Goal: Task Accomplishment & Management: Use online tool/utility

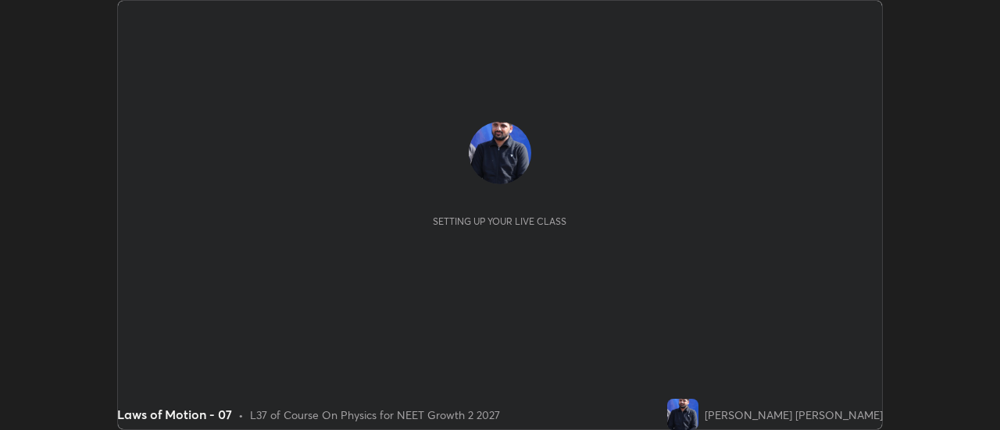
scroll to position [430, 999]
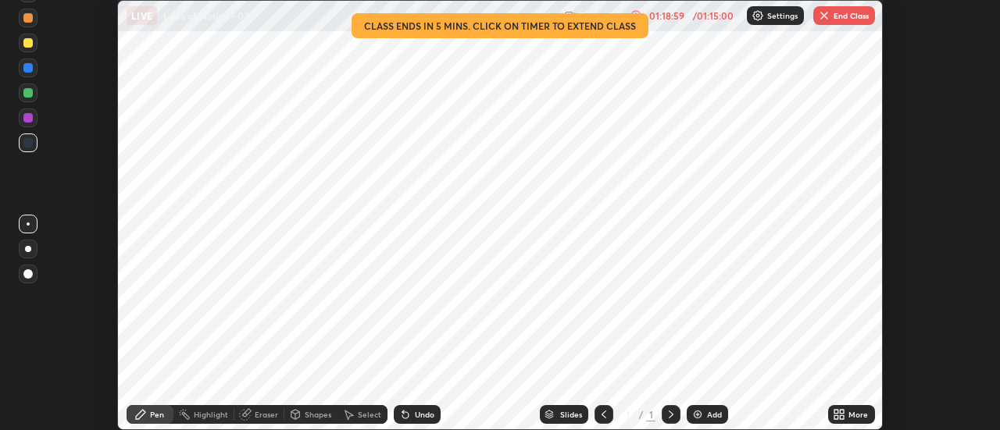
click at [834, 14] on button "End Class" at bounding box center [844, 15] width 62 height 19
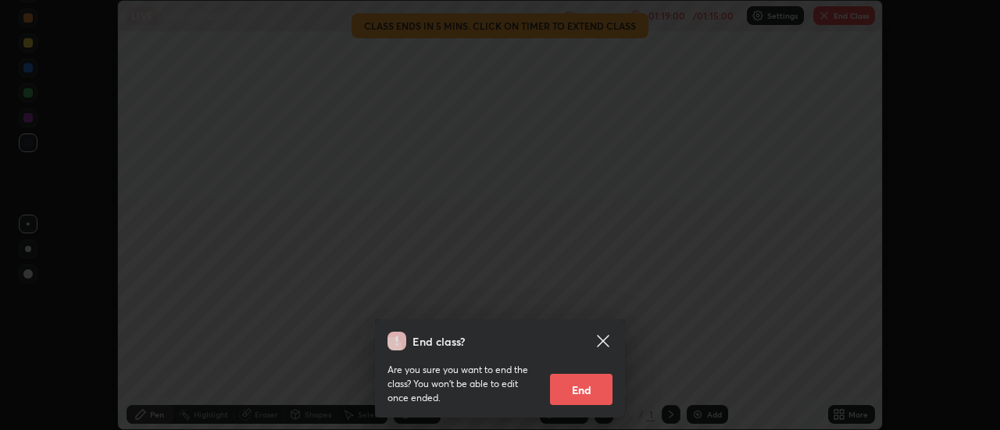
click at [601, 383] on button "End" at bounding box center [581, 389] width 62 height 31
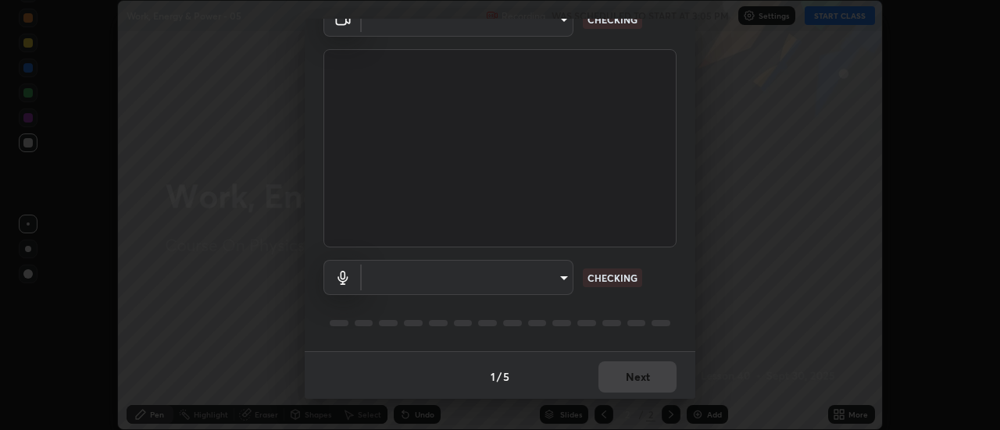
scroll to position [82, 0]
click at [555, 275] on body "Erase all Work, Energy & Power - 05 Recording WAS SCHEDULED TO START AT 3:05 PM…" at bounding box center [500, 215] width 1000 height 430
type input "a5cdc83613c3bae9a0318ea4cc03bb6affda8ba727544137782433a3cbd06d6b"
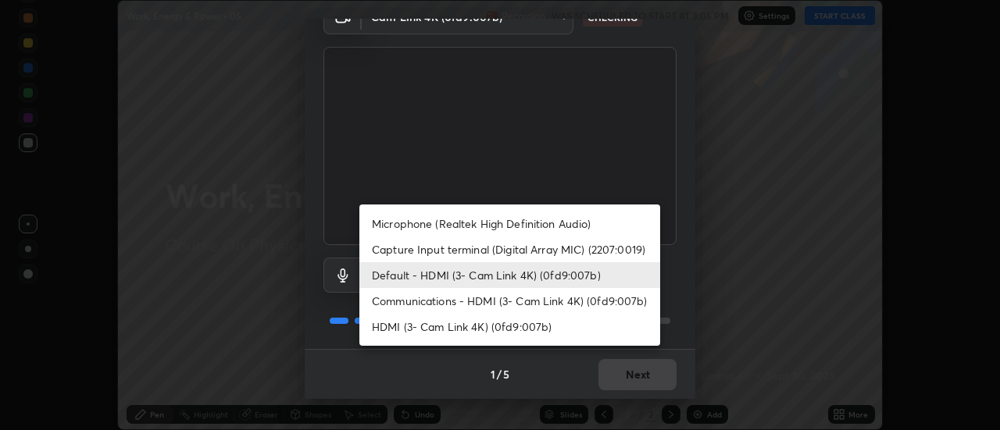
click at [505, 246] on li "Capture Input terminal (Digital Array MIC) (2207:0019)" at bounding box center [509, 250] width 301 height 26
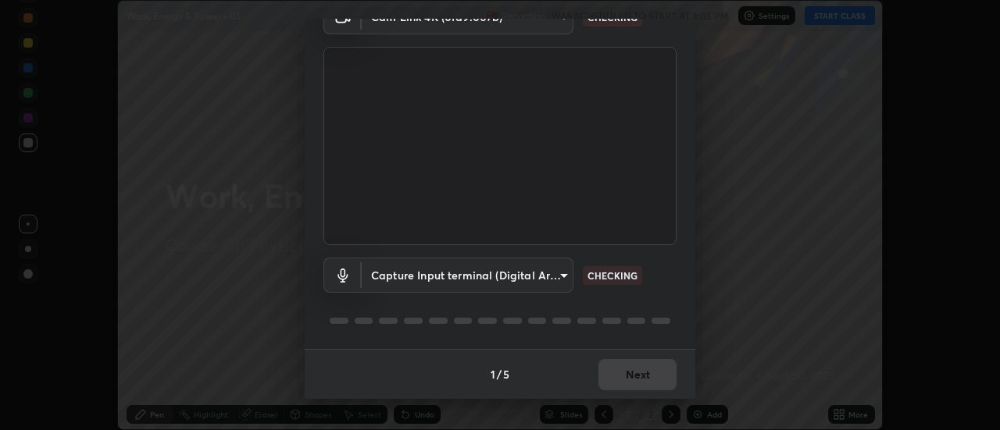
click at [501, 274] on body "Erase all Work, Energy & Power - 05 Recording WAS SCHEDULED TO START AT 3:05 PM…" at bounding box center [500, 215] width 1000 height 430
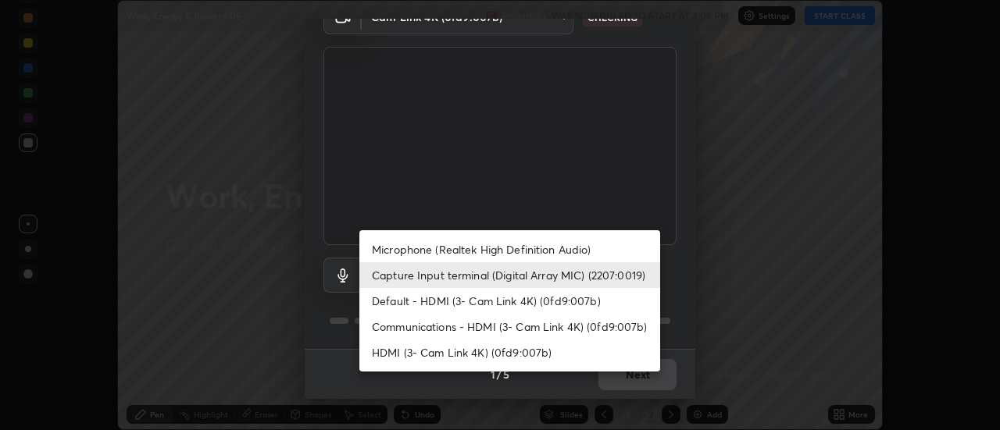
click at [518, 303] on li "Default - HDMI (3- Cam Link 4K) (0fd9:007b)" at bounding box center [509, 301] width 301 height 26
type input "default"
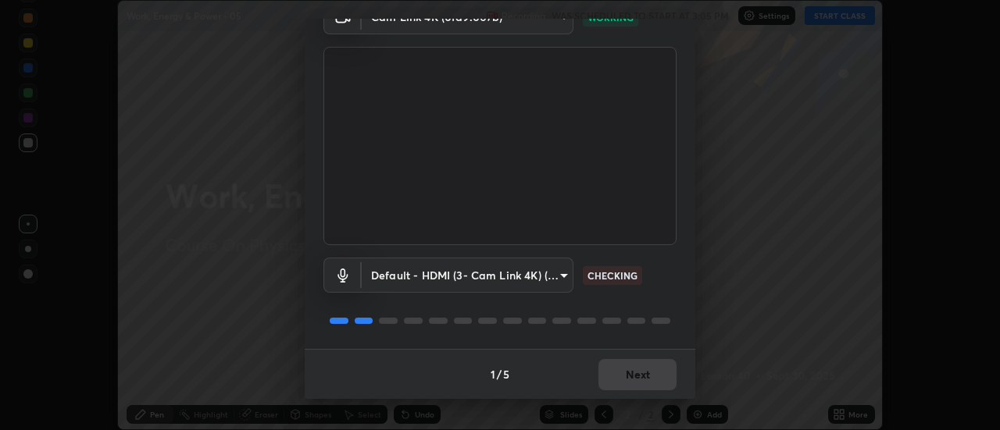
click at [644, 371] on div "1 / 5 Next" at bounding box center [500, 374] width 391 height 50
click at [648, 373] on div "1 / 5 Next" at bounding box center [500, 374] width 391 height 50
click at [651, 369] on div "1 / 5 Next" at bounding box center [500, 374] width 391 height 50
click at [648, 367] on div "1 / 5 Next" at bounding box center [500, 374] width 391 height 50
click at [643, 367] on div "1 / 5 Next" at bounding box center [500, 374] width 391 height 50
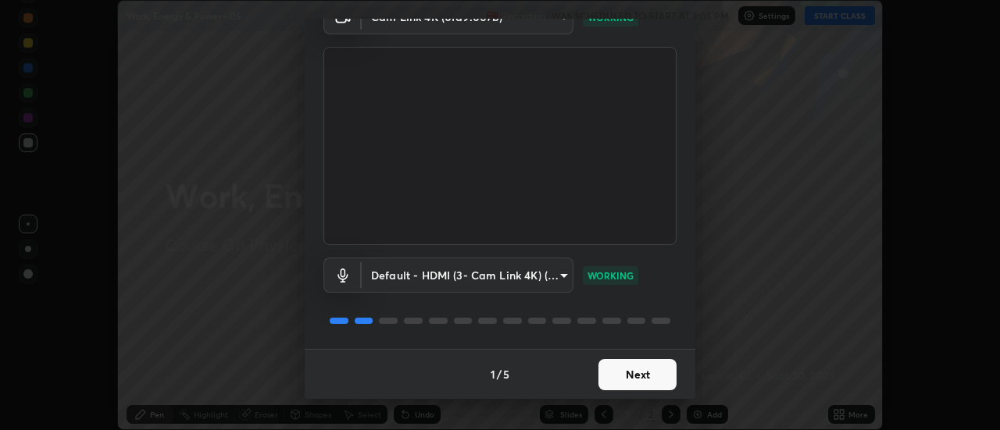
click at [643, 368] on button "Next" at bounding box center [637, 374] width 78 height 31
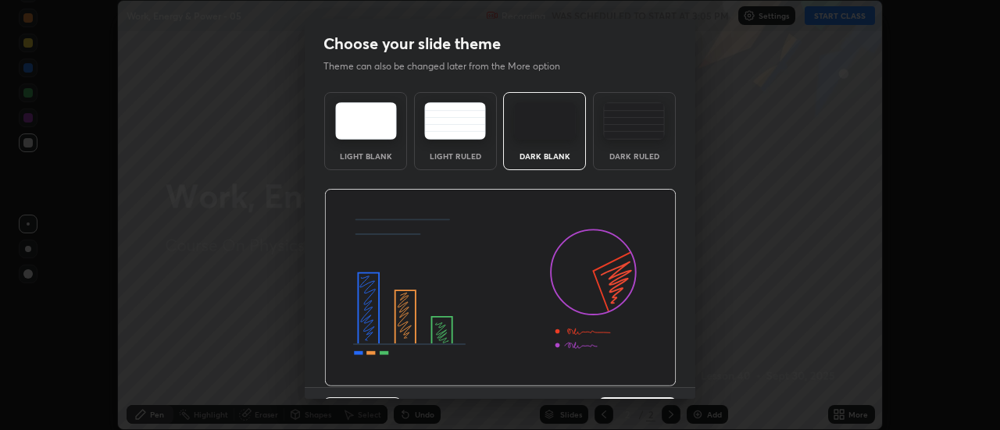
click at [649, 369] on img at bounding box center [500, 288] width 352 height 198
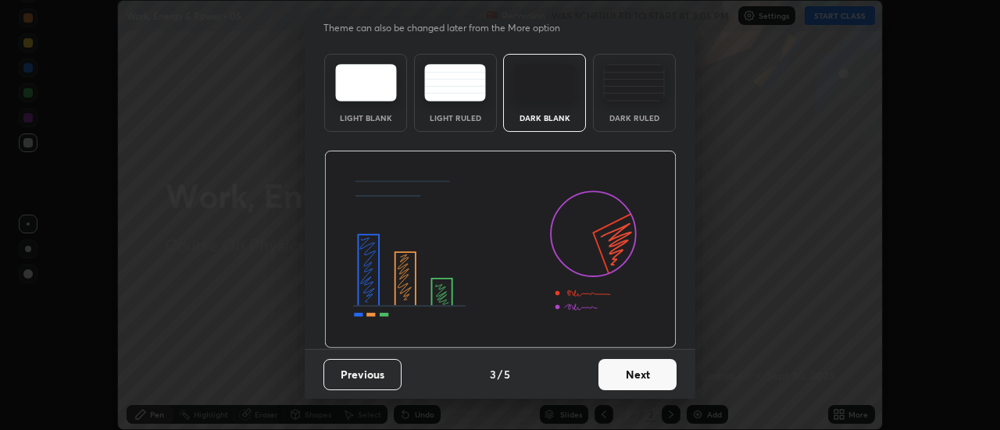
click at [660, 371] on button "Next" at bounding box center [637, 374] width 78 height 31
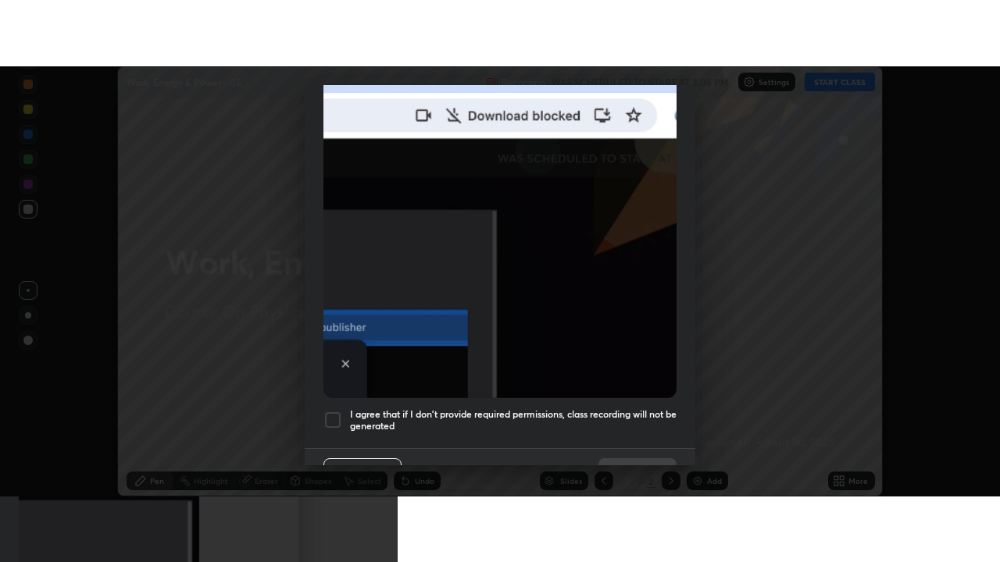
scroll to position [377, 0]
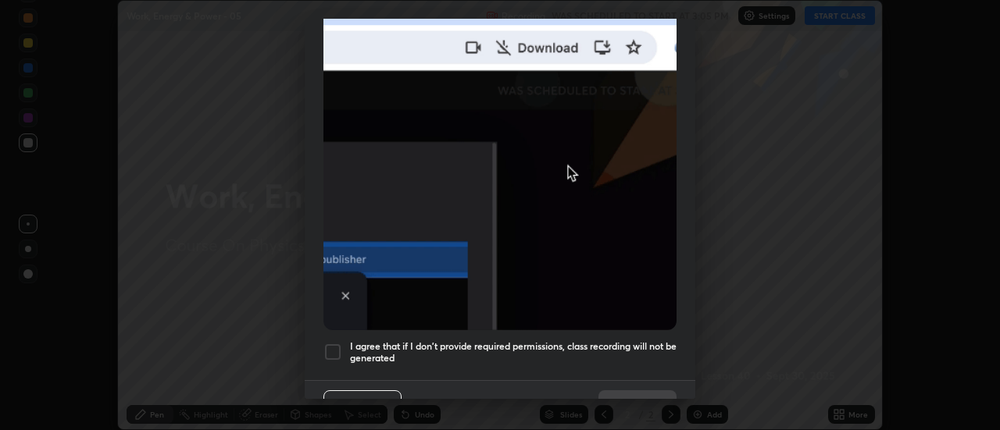
click at [584, 341] on h5 "I agree that if I don't provide required permissions, class recording will not …" at bounding box center [513, 353] width 326 height 24
click at [627, 394] on button "Done" at bounding box center [637, 406] width 78 height 31
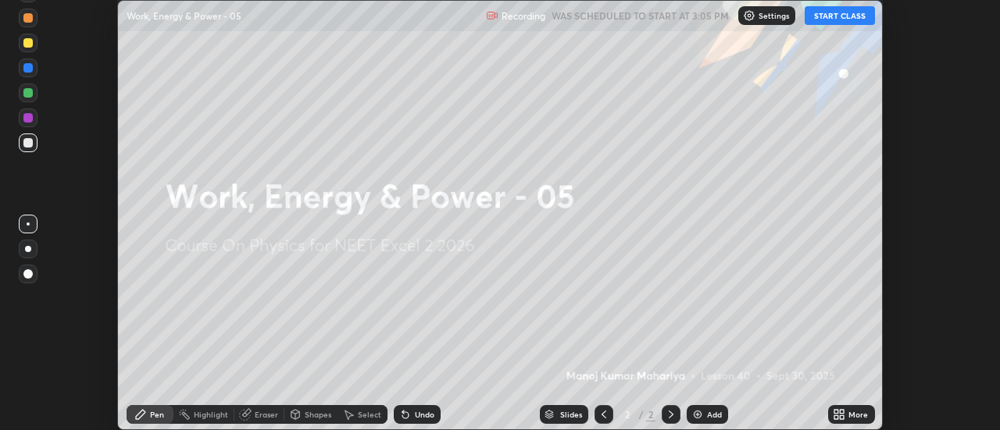
click at [848, 416] on div "More" at bounding box center [851, 414] width 47 height 19
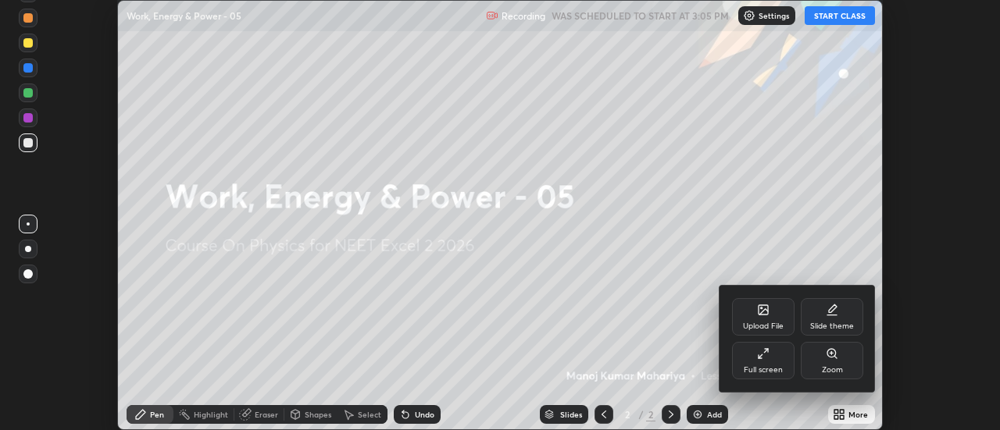
click at [763, 358] on icon at bounding box center [763, 354] width 12 height 12
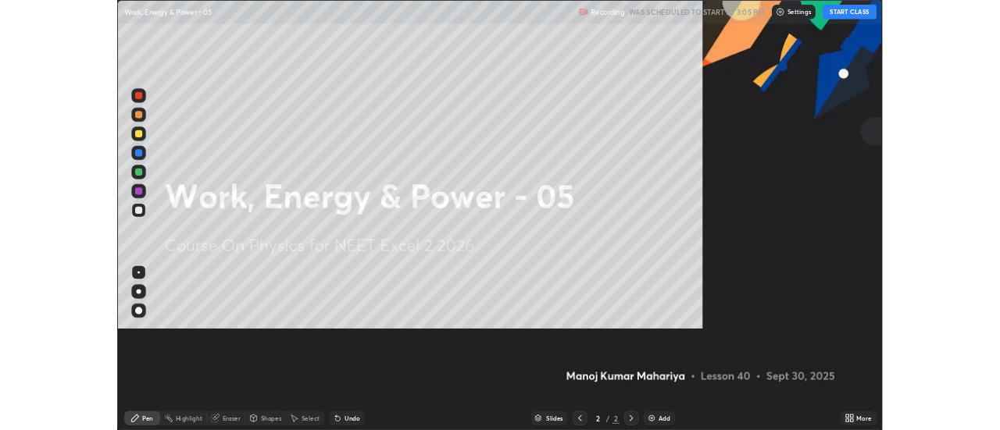
scroll to position [562, 1000]
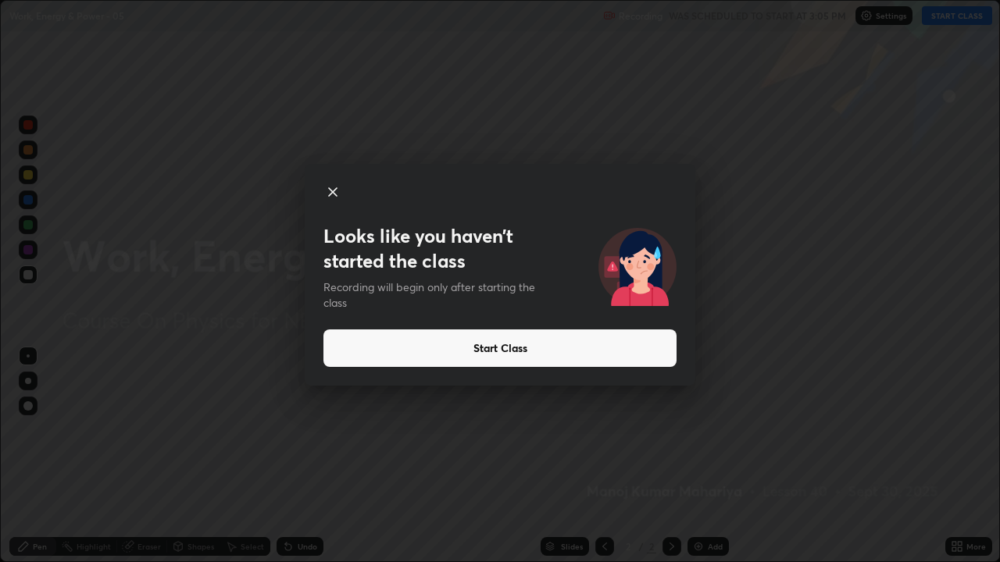
click at [392, 333] on button "Start Class" at bounding box center [499, 348] width 353 height 37
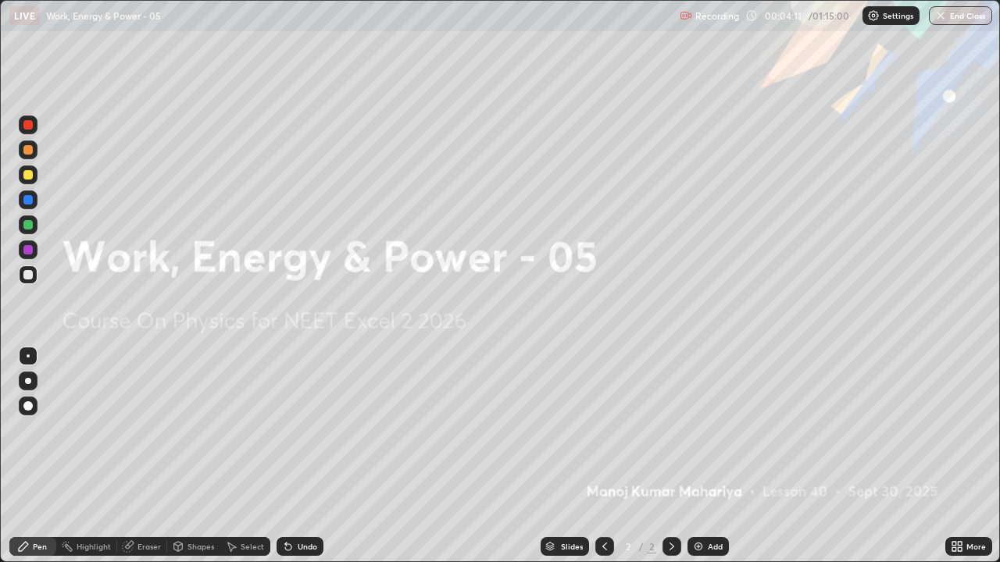
click at [690, 430] on div "Add" at bounding box center [707, 546] width 41 height 19
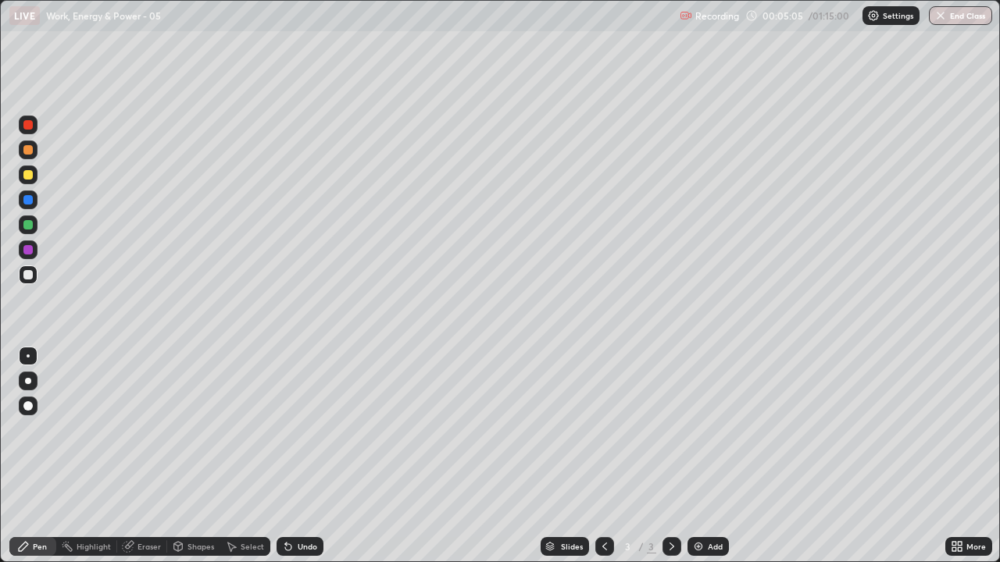
click at [28, 381] on div at bounding box center [28, 381] width 6 height 6
click at [24, 430] on icon at bounding box center [23, 546] width 9 height 9
click at [30, 430] on div "Pen" at bounding box center [32, 546] width 47 height 19
click at [29, 275] on div at bounding box center [27, 274] width 9 height 9
click at [285, 430] on icon at bounding box center [286, 544] width 2 height 2
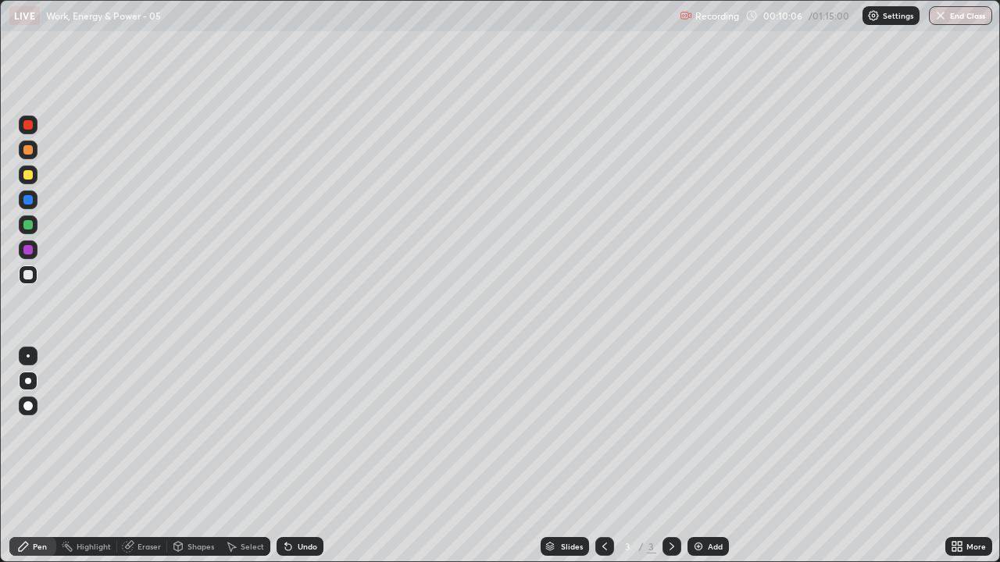
click at [285, 430] on icon at bounding box center [288, 547] width 6 height 6
click at [699, 430] on img at bounding box center [698, 547] width 12 height 12
click at [30, 275] on div at bounding box center [27, 274] width 9 height 9
click at [286, 430] on icon at bounding box center [288, 547] width 6 height 6
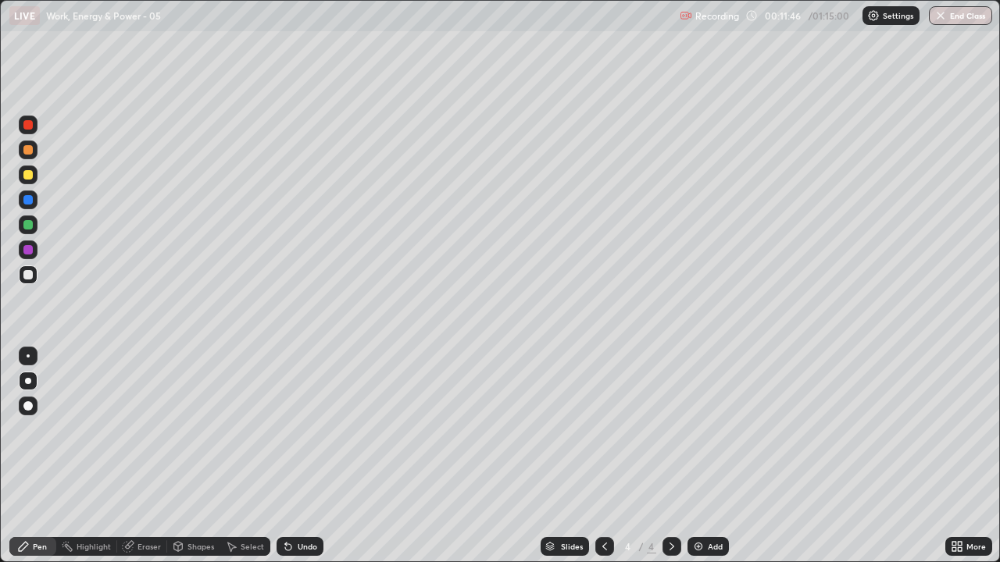
click at [285, 430] on icon at bounding box center [288, 547] width 6 height 6
click at [287, 430] on icon at bounding box center [288, 547] width 6 height 6
click at [286, 430] on icon at bounding box center [288, 547] width 6 height 6
click at [283, 430] on icon at bounding box center [288, 547] width 12 height 12
click at [26, 176] on div at bounding box center [27, 174] width 9 height 9
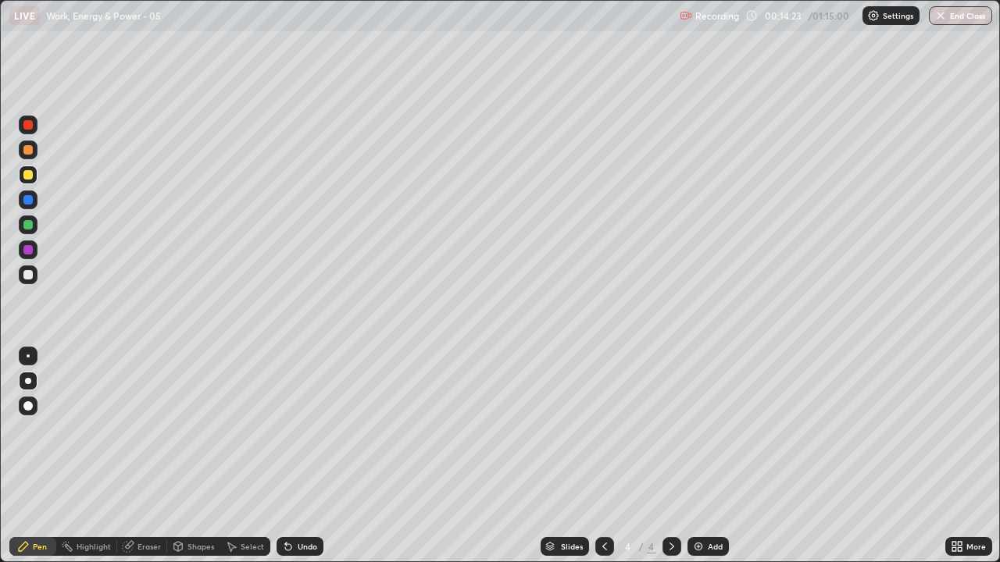
click at [698, 430] on img at bounding box center [698, 547] width 12 height 12
click at [27, 277] on div at bounding box center [27, 274] width 9 height 9
click at [27, 177] on div at bounding box center [27, 174] width 9 height 9
click at [30, 277] on div at bounding box center [27, 274] width 9 height 9
click at [27, 125] on div at bounding box center [27, 124] width 9 height 9
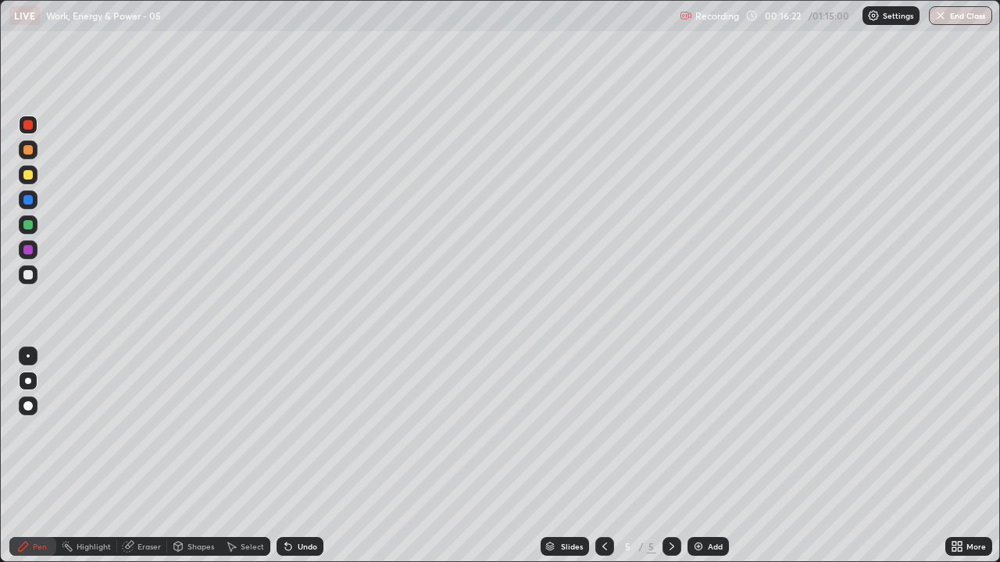
click at [31, 276] on div at bounding box center [27, 274] width 9 height 9
click at [286, 430] on icon at bounding box center [288, 547] width 6 height 6
click at [278, 430] on div "Undo" at bounding box center [300, 546] width 47 height 19
click at [279, 430] on div "Undo" at bounding box center [300, 546] width 47 height 19
click at [282, 430] on icon at bounding box center [288, 547] width 12 height 12
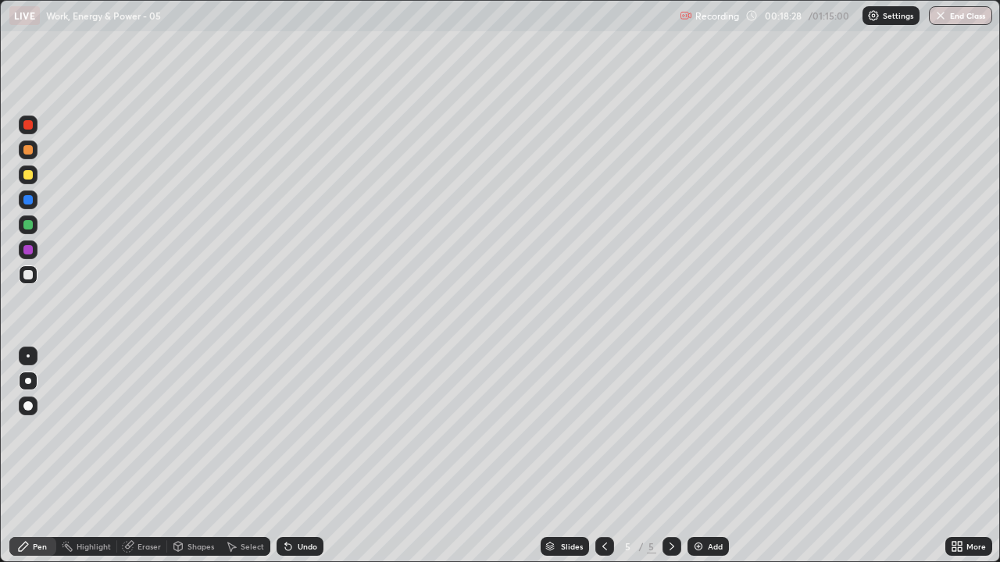
click at [278, 430] on div "Undo" at bounding box center [300, 546] width 47 height 19
click at [277, 430] on div "Undo" at bounding box center [300, 546] width 47 height 19
click at [31, 177] on div at bounding box center [27, 174] width 9 height 9
click at [26, 127] on div at bounding box center [27, 124] width 9 height 9
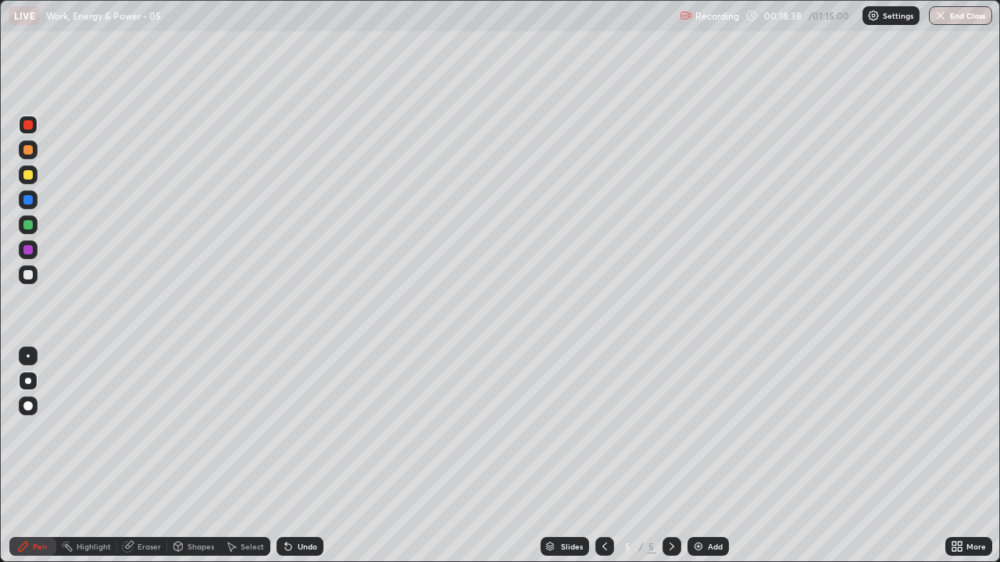
click at [28, 226] on div at bounding box center [27, 224] width 9 height 9
click at [601, 430] on icon at bounding box center [604, 547] width 12 height 12
click at [603, 430] on icon at bounding box center [604, 547] width 12 height 12
click at [671, 430] on icon at bounding box center [671, 547] width 12 height 12
click at [671, 430] on icon at bounding box center [671, 547] width 5 height 8
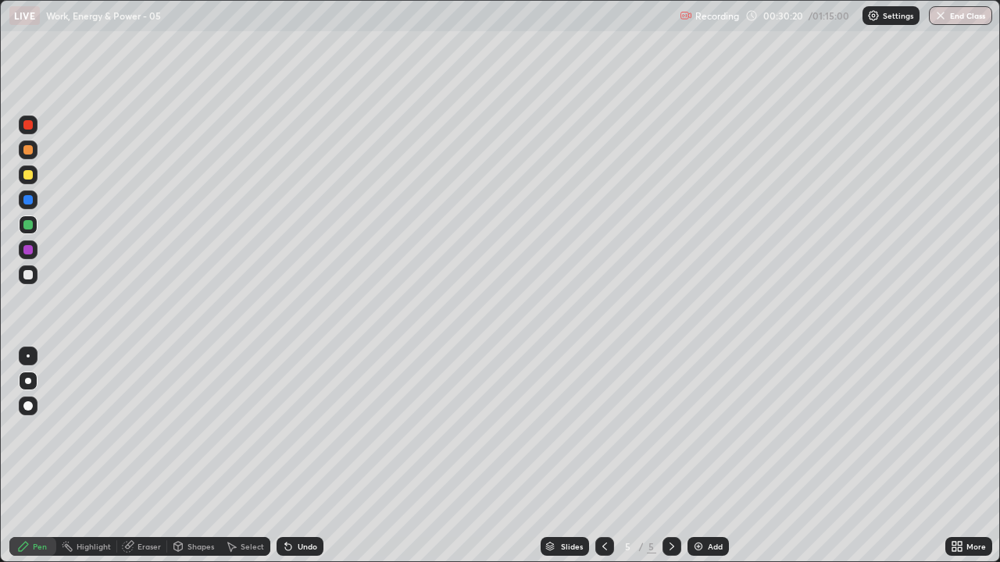
click at [27, 276] on div at bounding box center [27, 274] width 9 height 9
click at [142, 430] on div "Eraser" at bounding box center [142, 546] width 50 height 19
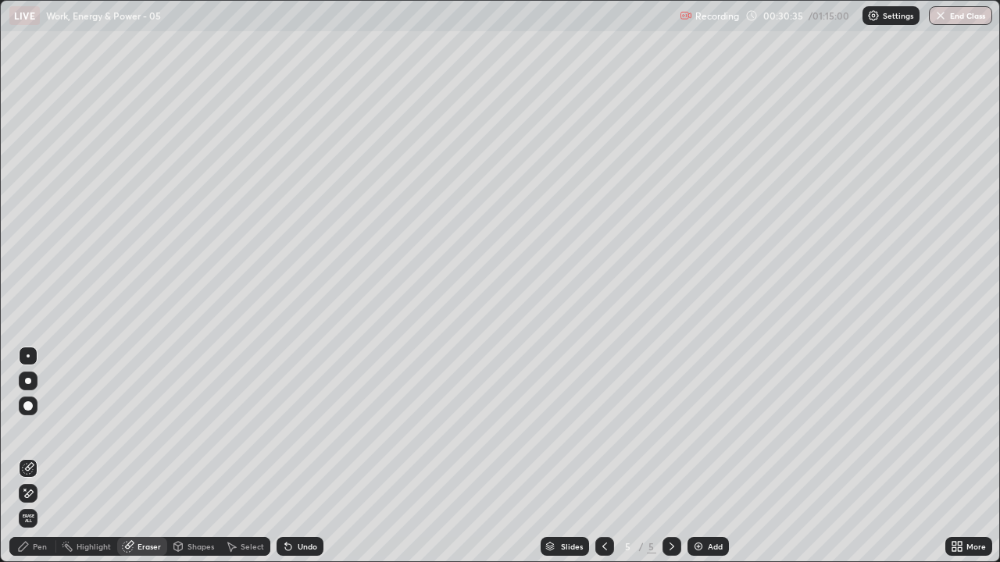
click at [37, 430] on div "Pen" at bounding box center [40, 547] width 14 height 8
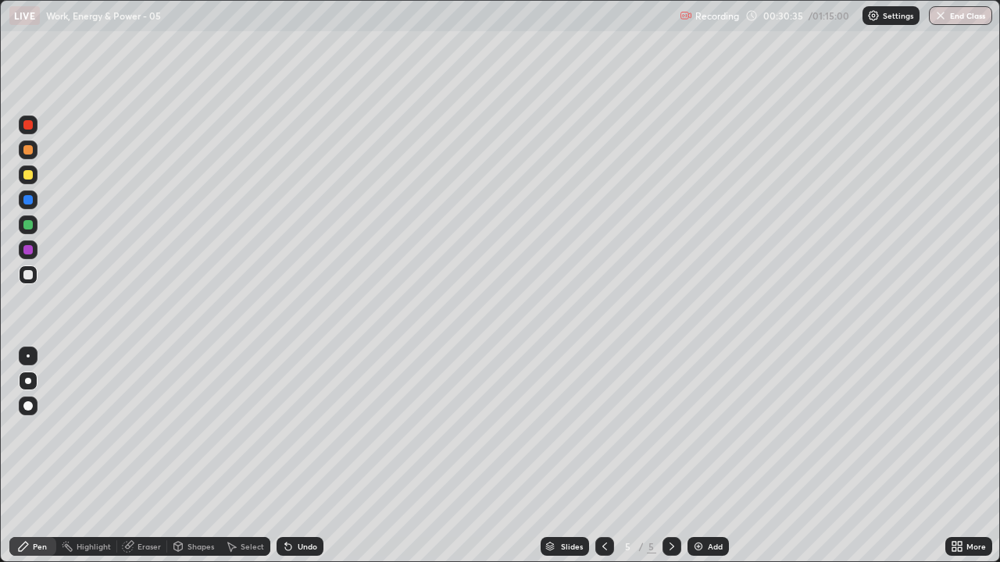
click at [28, 384] on div at bounding box center [28, 381] width 6 height 6
click at [692, 430] on img at bounding box center [698, 547] width 12 height 12
click at [29, 277] on div at bounding box center [27, 274] width 9 height 9
click at [286, 430] on icon at bounding box center [288, 547] width 6 height 6
click at [291, 430] on icon at bounding box center [288, 547] width 12 height 12
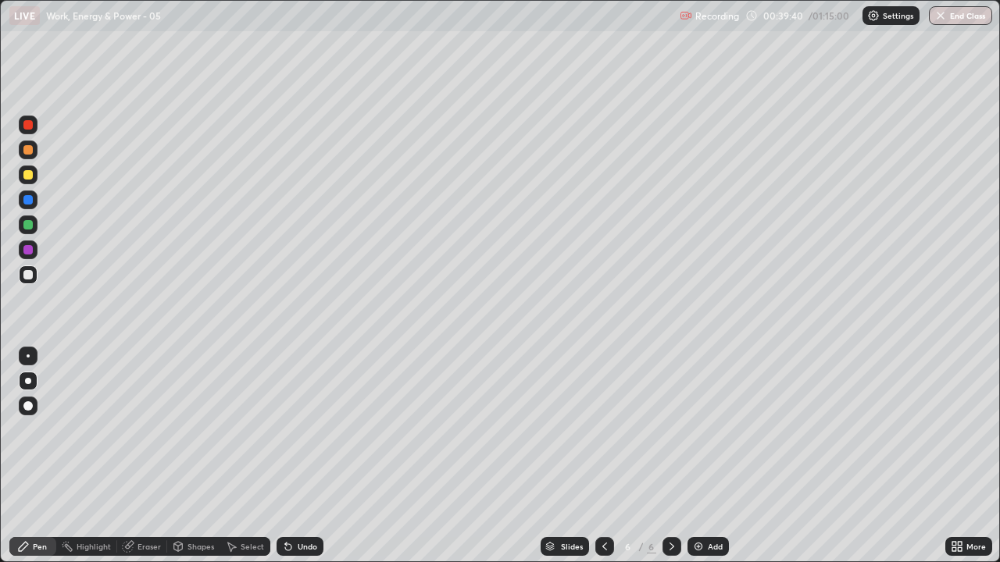
click at [697, 430] on img at bounding box center [698, 547] width 12 height 12
click at [32, 178] on div at bounding box center [28, 175] width 19 height 19
click at [27, 278] on div at bounding box center [27, 274] width 9 height 9
click at [603, 430] on icon at bounding box center [604, 547] width 12 height 12
click at [670, 430] on icon at bounding box center [671, 547] width 12 height 12
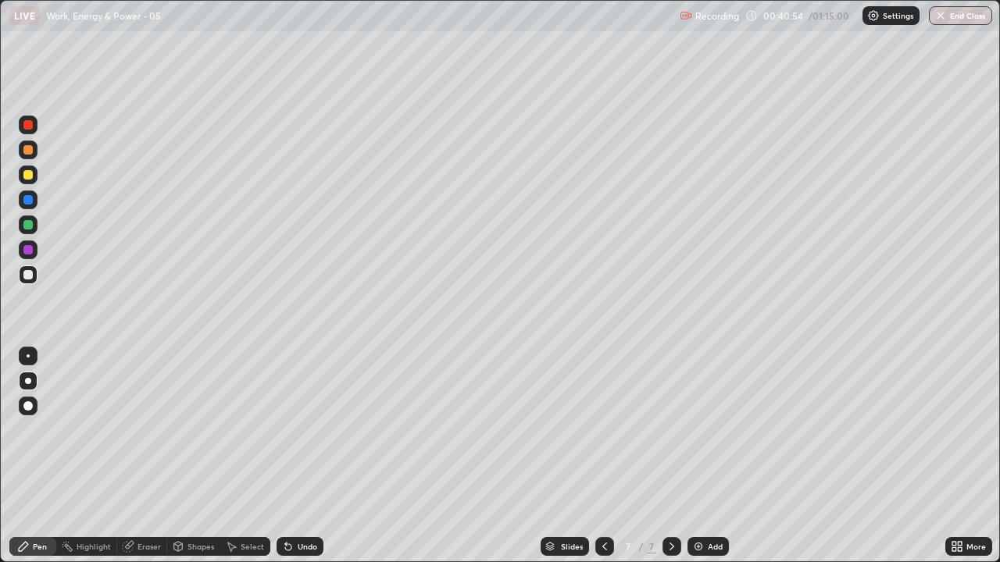
click at [285, 430] on icon at bounding box center [288, 547] width 6 height 6
click at [285, 430] on icon at bounding box center [286, 544] width 2 height 2
click at [285, 430] on icon at bounding box center [288, 547] width 6 height 6
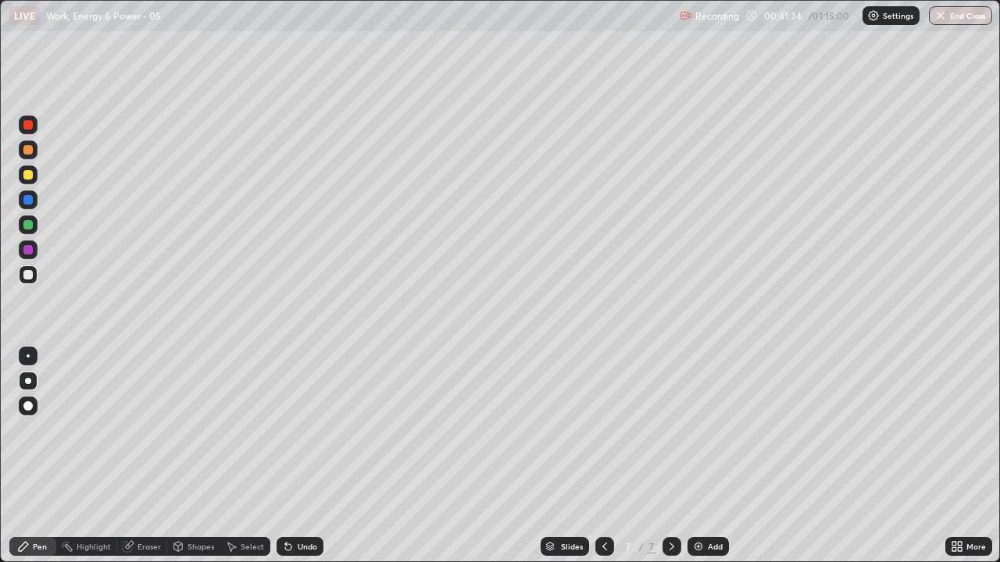
click at [285, 430] on icon at bounding box center [288, 547] width 6 height 6
click at [287, 430] on icon at bounding box center [288, 547] width 6 height 6
click at [697, 430] on img at bounding box center [698, 547] width 12 height 12
click at [24, 276] on div at bounding box center [27, 274] width 9 height 9
click at [286, 430] on icon at bounding box center [288, 547] width 6 height 6
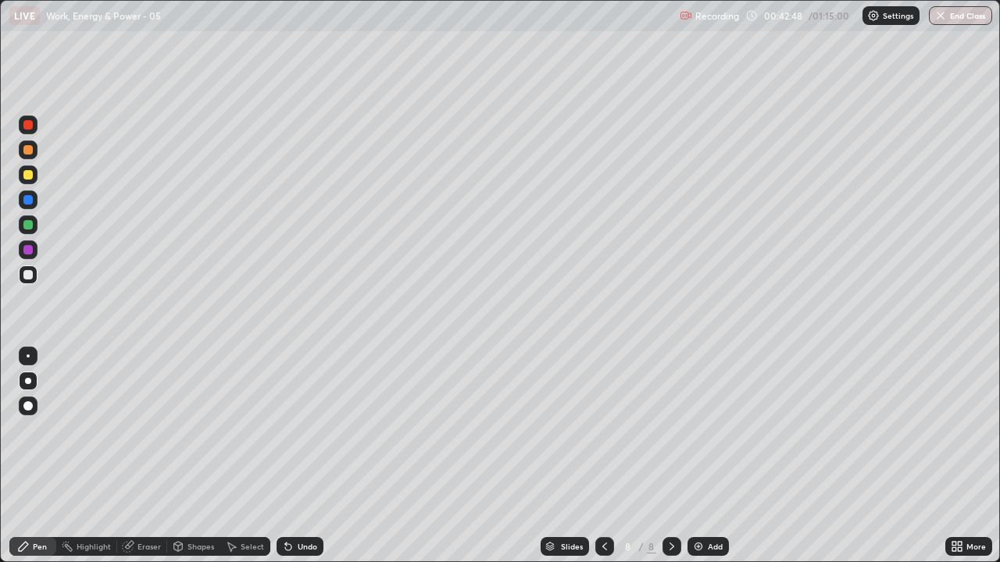
click at [286, 430] on icon at bounding box center [288, 547] width 6 height 6
click at [283, 430] on icon at bounding box center [288, 547] width 12 height 12
click at [288, 430] on icon at bounding box center [288, 547] width 6 height 6
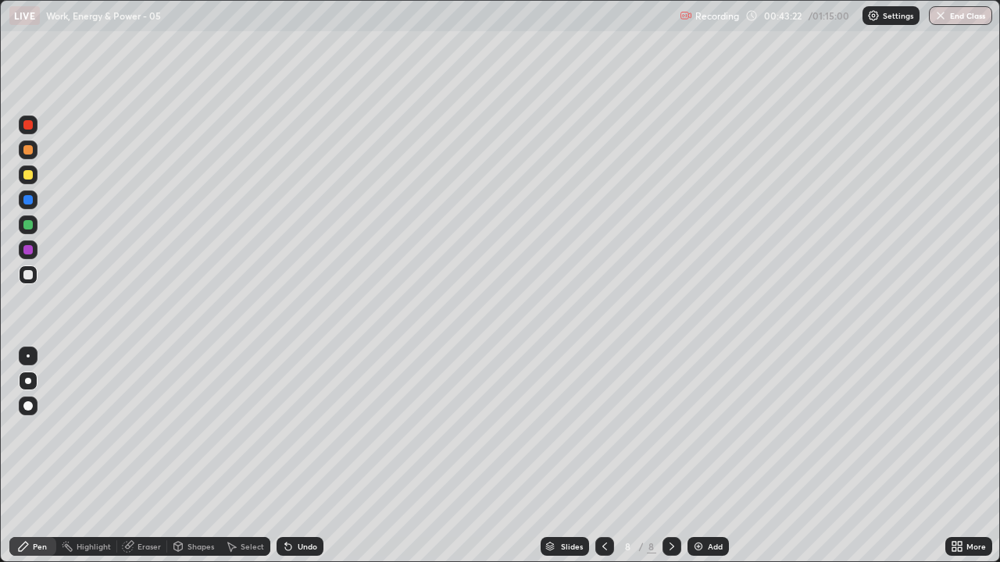
click at [291, 430] on div "Undo" at bounding box center [300, 546] width 47 height 19
click at [286, 430] on icon at bounding box center [288, 547] width 6 height 6
click at [27, 175] on div at bounding box center [27, 174] width 9 height 9
click at [32, 125] on div at bounding box center [27, 124] width 9 height 9
click at [27, 275] on div at bounding box center [27, 274] width 9 height 9
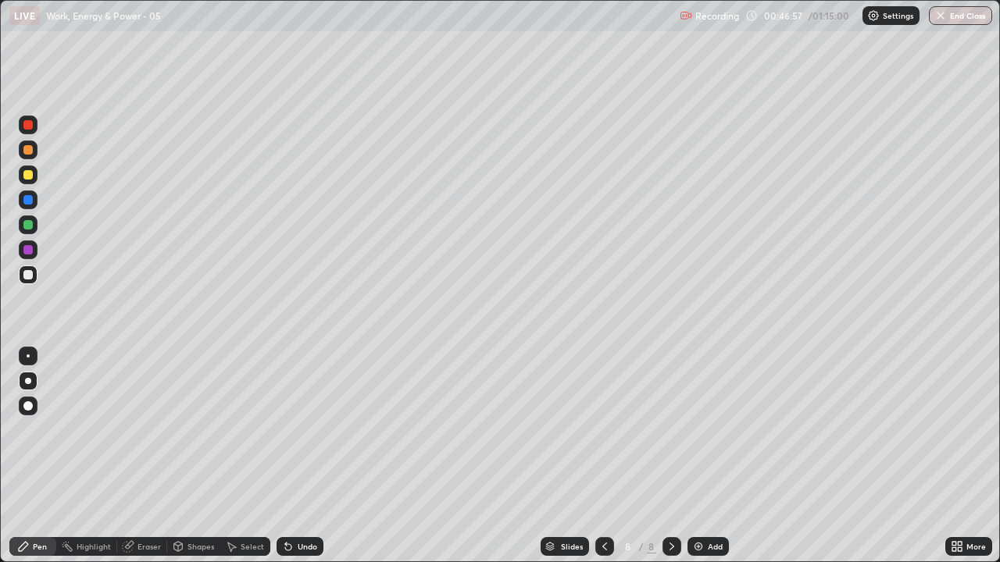
click at [24, 233] on div at bounding box center [28, 225] width 19 height 19
click at [695, 430] on img at bounding box center [698, 547] width 12 height 12
click at [29, 272] on div at bounding box center [27, 274] width 9 height 9
click at [30, 277] on div at bounding box center [27, 274] width 9 height 9
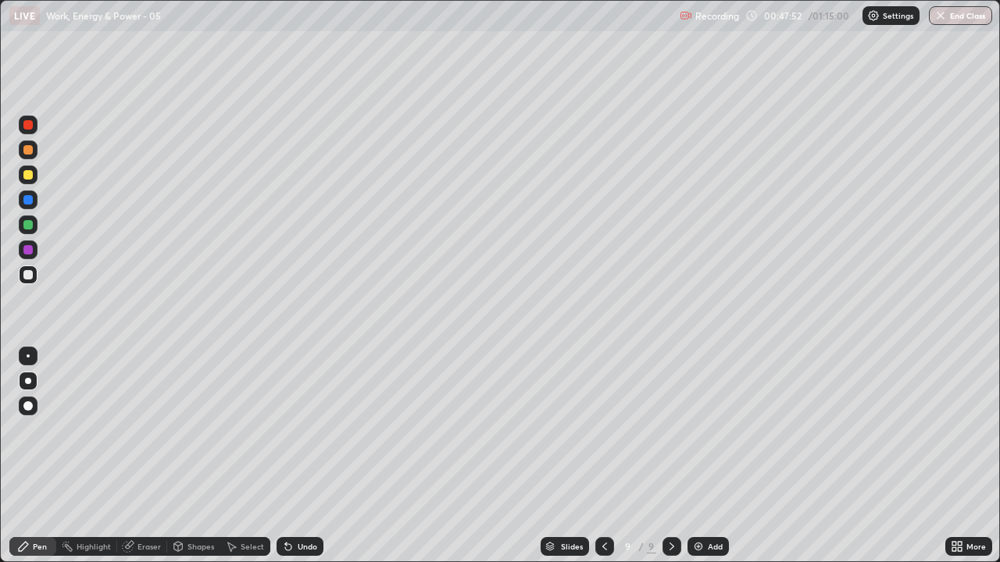
click at [29, 177] on div at bounding box center [27, 174] width 9 height 9
click at [27, 273] on div at bounding box center [27, 274] width 9 height 9
click at [34, 430] on div "Pen" at bounding box center [40, 547] width 14 height 8
click at [28, 170] on div at bounding box center [27, 174] width 9 height 9
click at [26, 153] on div at bounding box center [27, 149] width 9 height 9
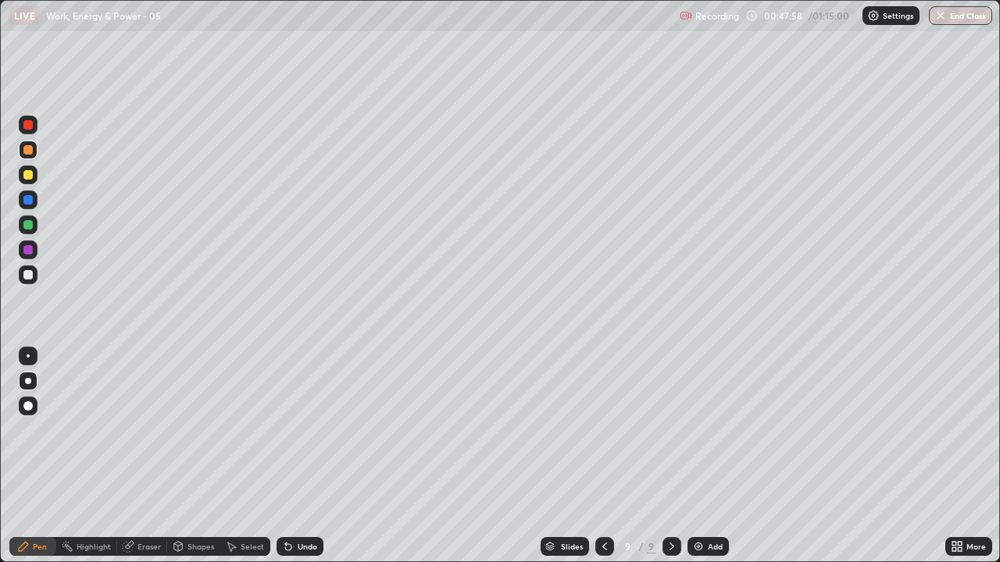
click at [26, 173] on div at bounding box center [27, 174] width 9 height 9
click at [26, 273] on div at bounding box center [27, 274] width 9 height 9
click at [285, 430] on icon at bounding box center [288, 547] width 6 height 6
click at [27, 177] on div at bounding box center [27, 174] width 9 height 9
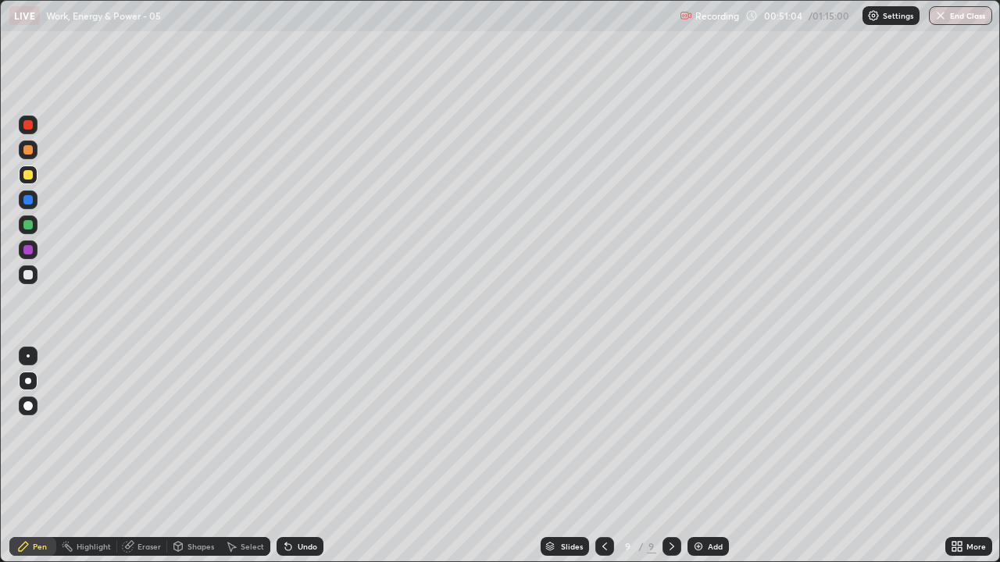
click at [286, 430] on icon at bounding box center [288, 547] width 6 height 6
click at [696, 430] on img at bounding box center [698, 547] width 12 height 12
click at [31, 279] on div at bounding box center [28, 275] width 19 height 19
click at [602, 430] on icon at bounding box center [604, 547] width 12 height 12
click at [603, 430] on icon at bounding box center [604, 547] width 12 height 12
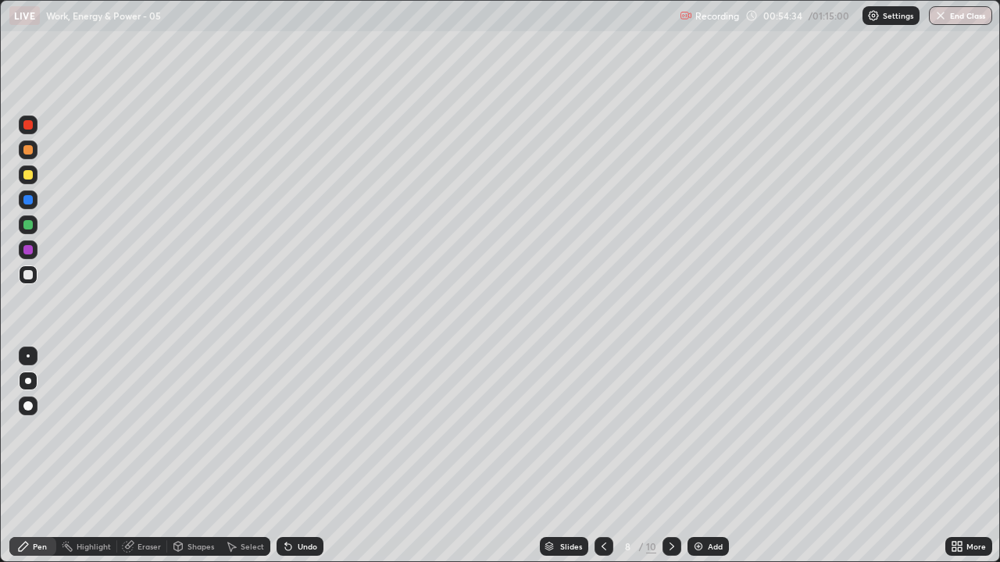
click at [602, 430] on icon at bounding box center [604, 547] width 12 height 12
click at [670, 430] on icon at bounding box center [671, 547] width 12 height 12
click at [677, 430] on div at bounding box center [671, 546] width 19 height 19
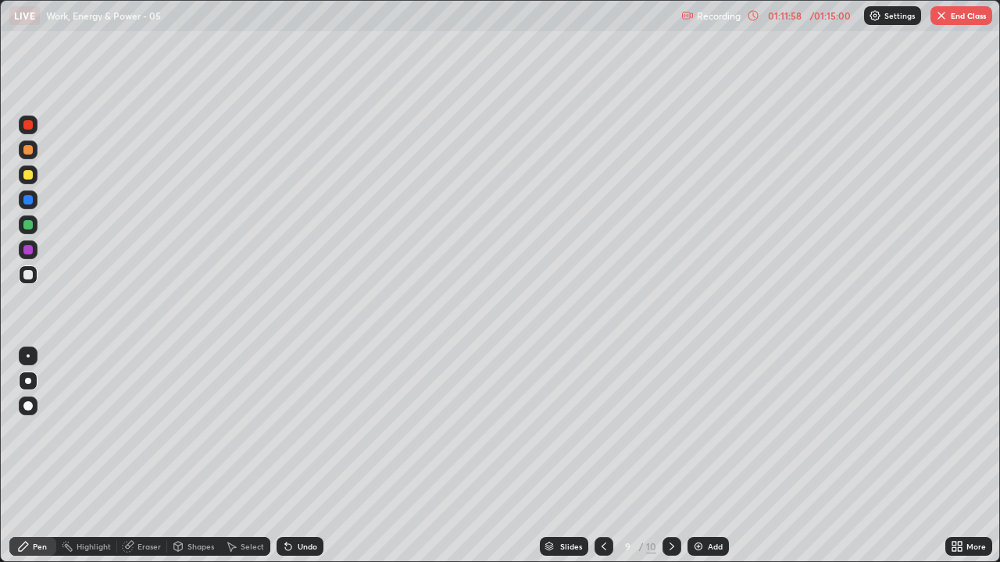
click at [669, 430] on icon at bounding box center [671, 547] width 12 height 12
click at [601, 430] on icon at bounding box center [604, 547] width 12 height 12
click at [668, 430] on icon at bounding box center [671, 547] width 12 height 12
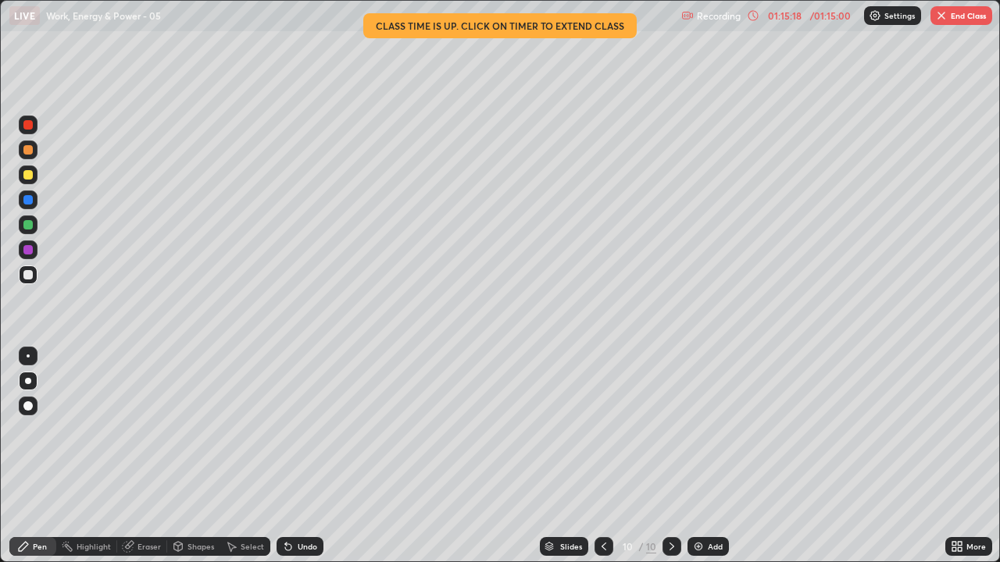
click at [950, 15] on button "End Class" at bounding box center [961, 15] width 62 height 19
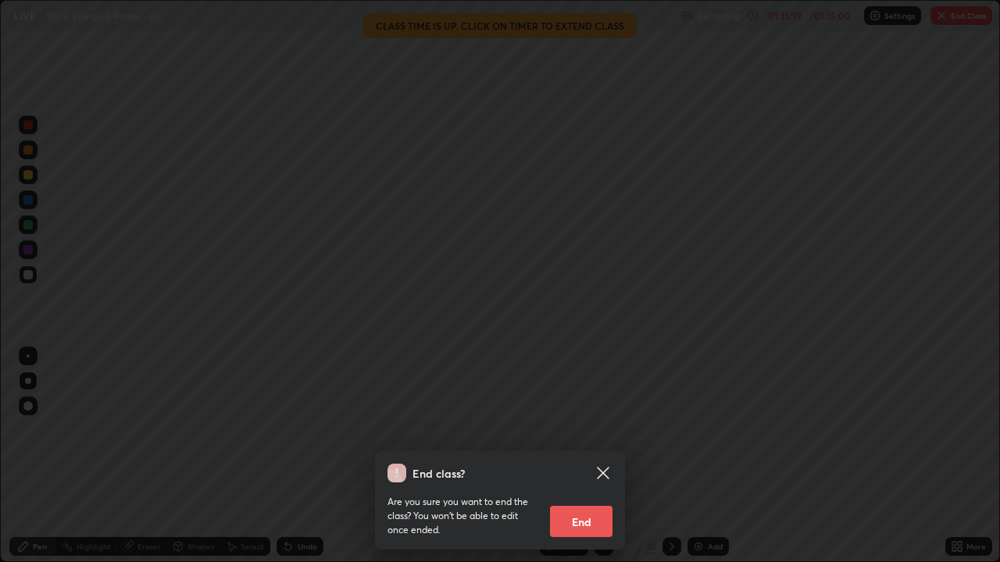
click at [582, 430] on button "End" at bounding box center [581, 521] width 62 height 31
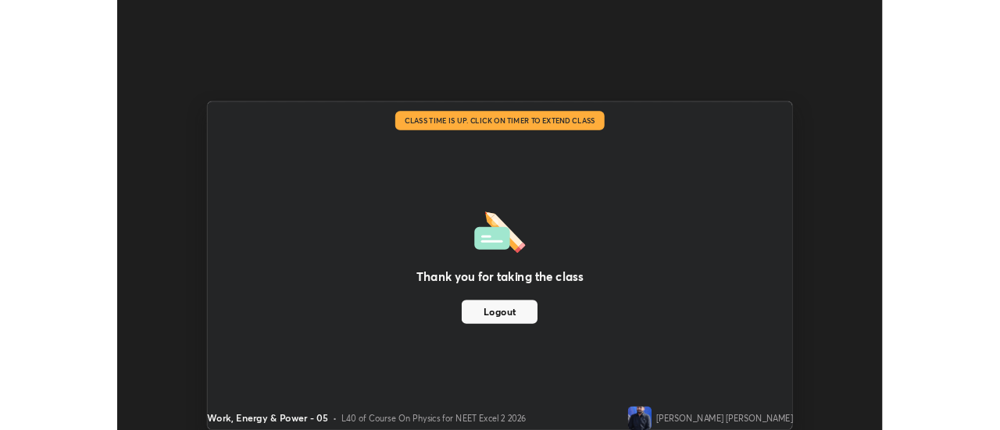
scroll to position [77678, 77108]
